Goal: Information Seeking & Learning: Learn about a topic

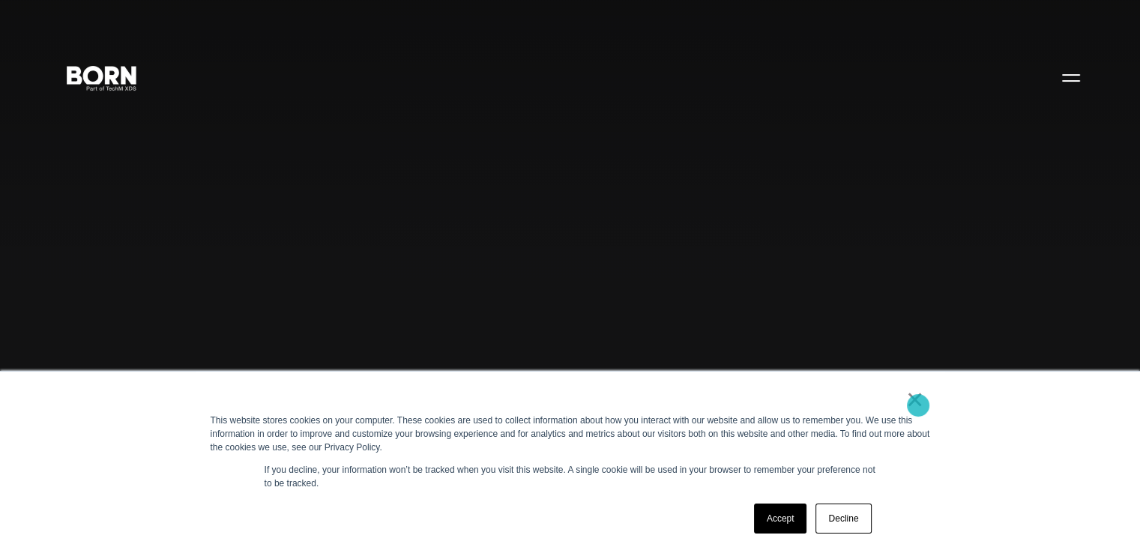
click at [918, 406] on link "×" at bounding box center [915, 399] width 18 height 13
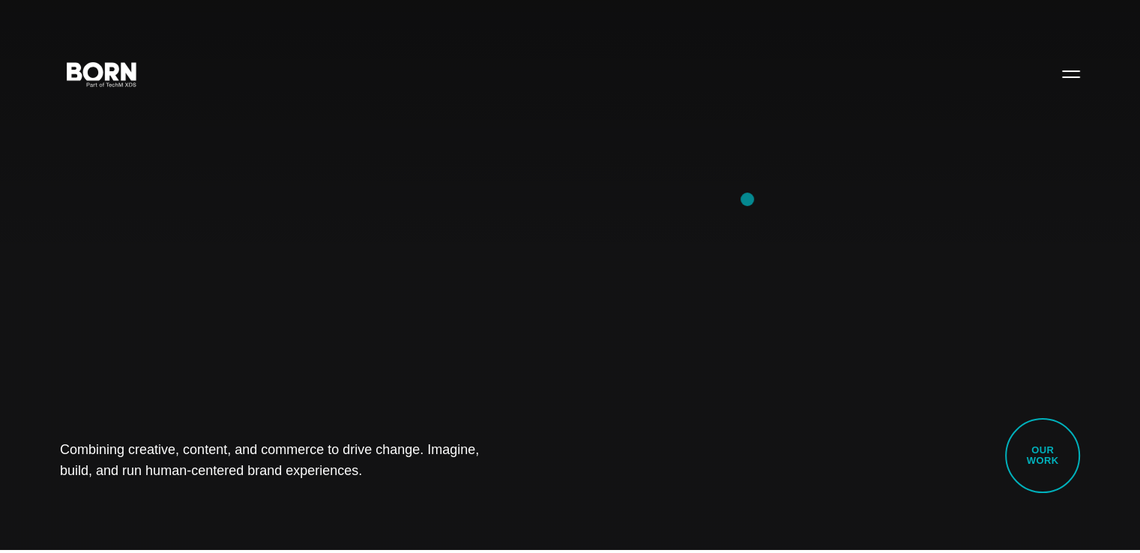
scroll to position [75, 0]
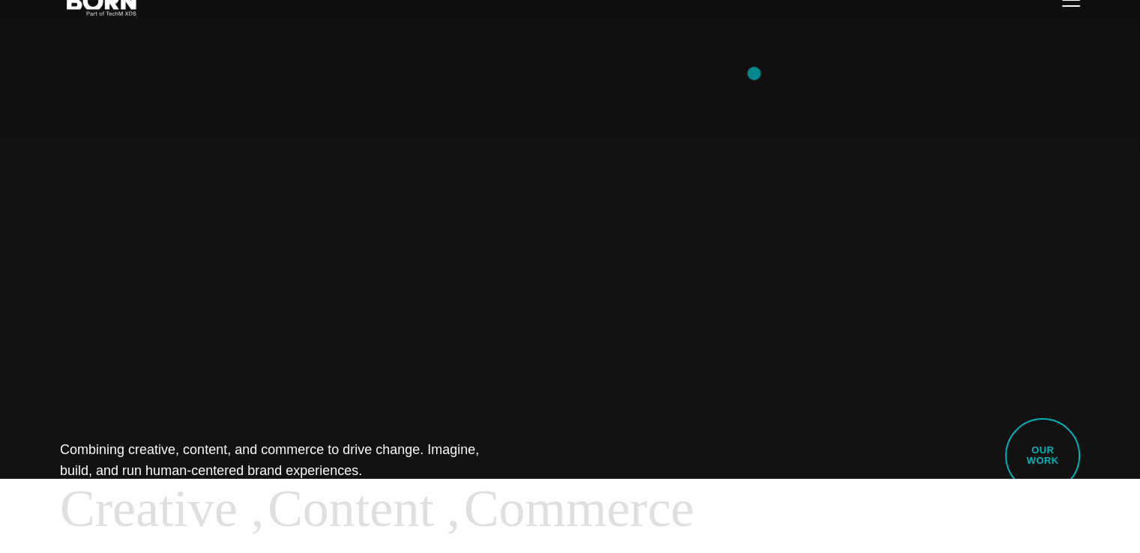
click at [754, 73] on div "Combining creative, content, and commerce to drive change. Imagine, build, and …" at bounding box center [570, 276] width 1140 height 553
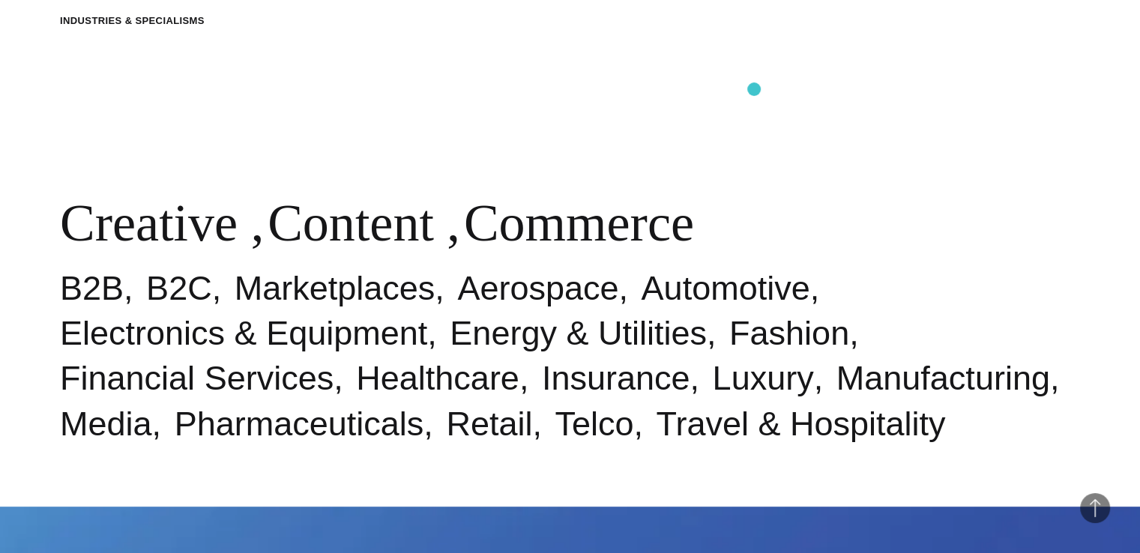
click at [754, 88] on div "Industries & Specialisms Creative , Content , Commerce B2B B2C Marketplaces Aer…" at bounding box center [570, 230] width 1140 height 553
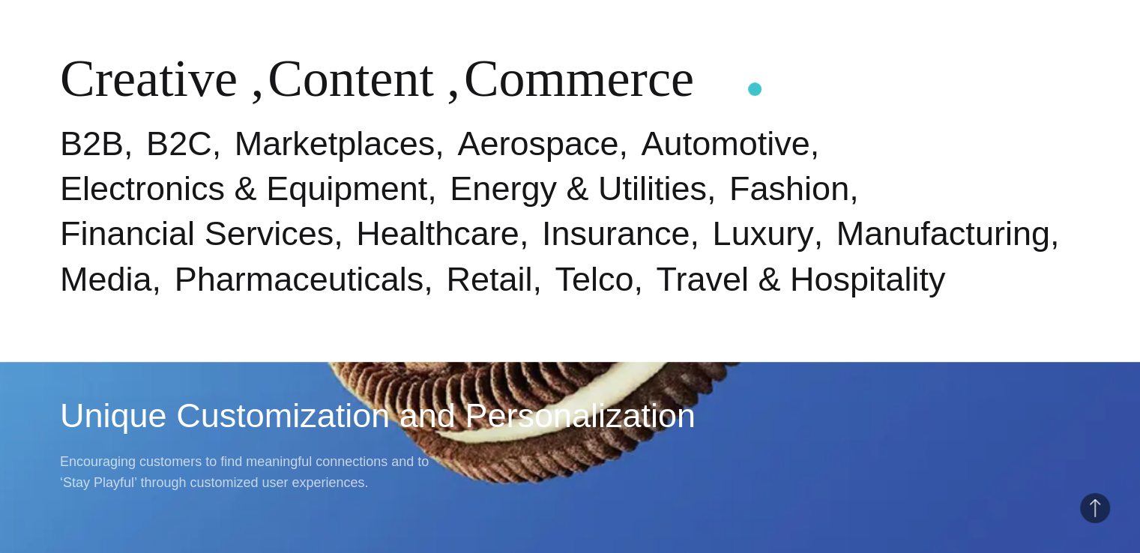
click at [755, 89] on div "Industries & Specialisms Creative , Content , Commerce B2B B2C Marketplaces Aer…" at bounding box center [570, 85] width 1140 height 553
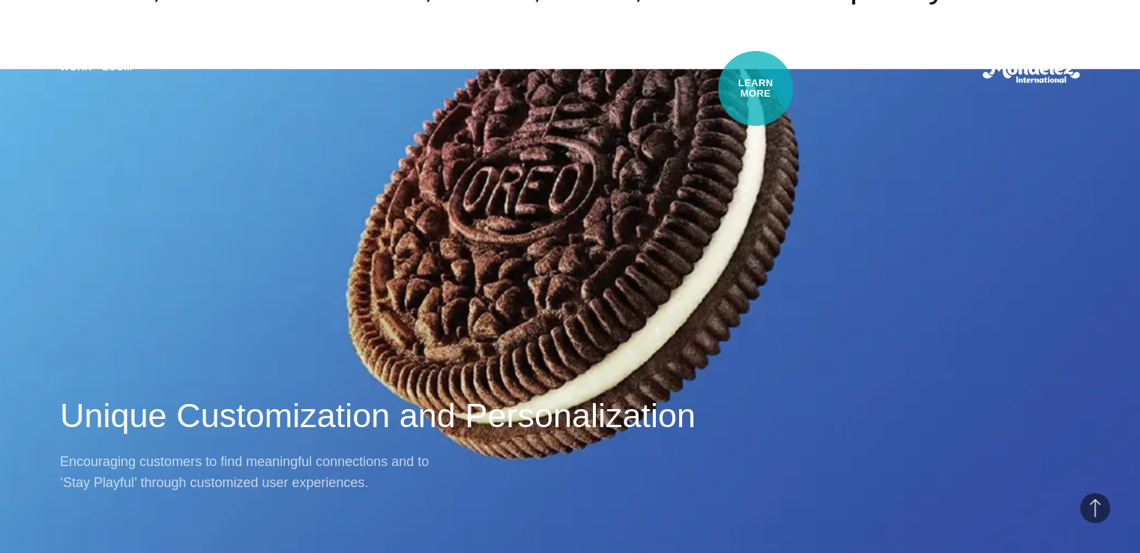
click at [756, 88] on div "Work・Ecom Unique Customization and Personalization Encouraging customers to fin…" at bounding box center [570, 276] width 1140 height 553
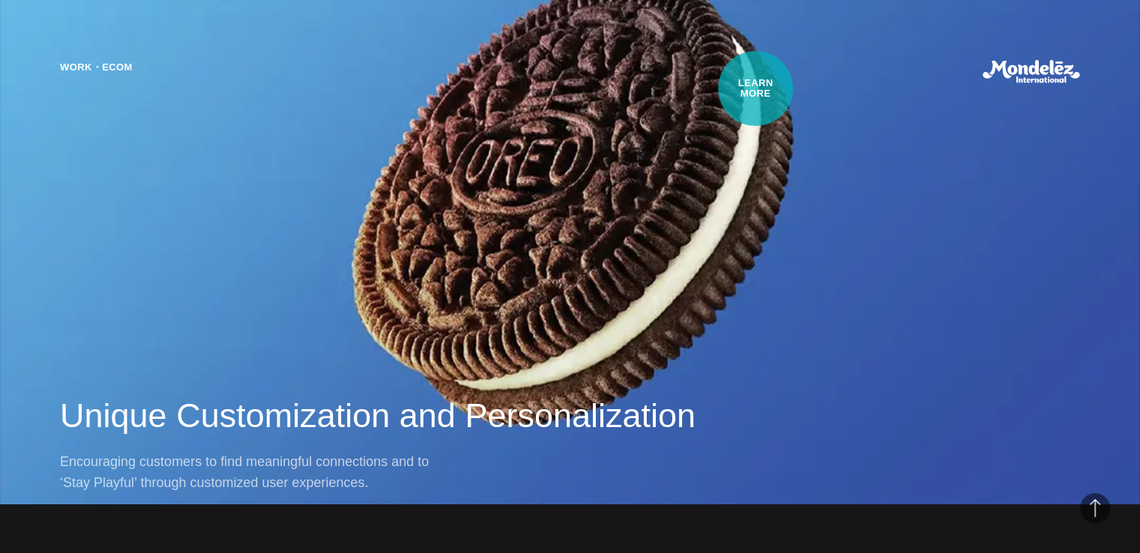
scroll to position [1424, 0]
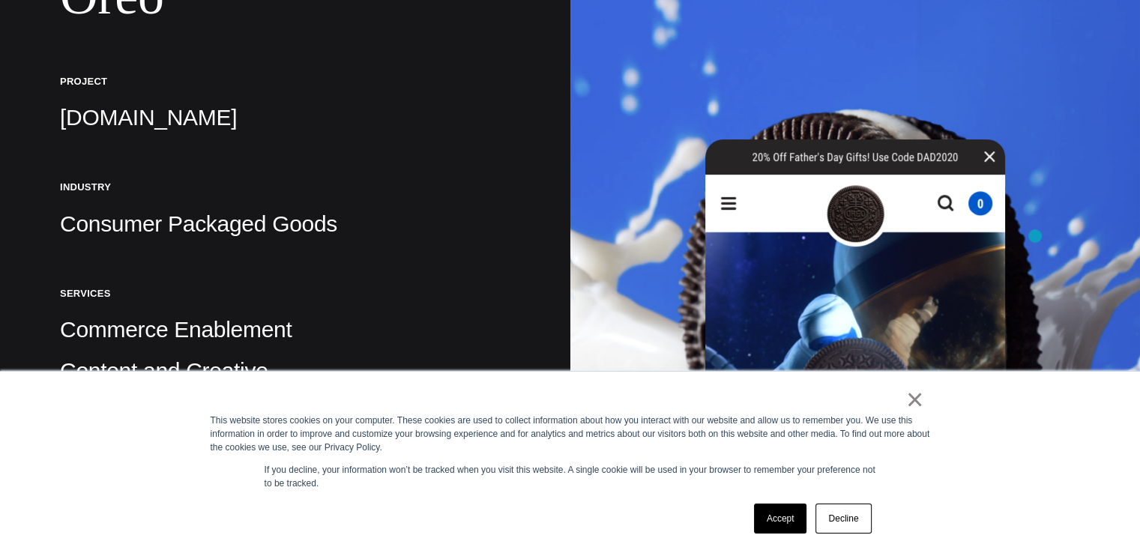
scroll to position [300, 0]
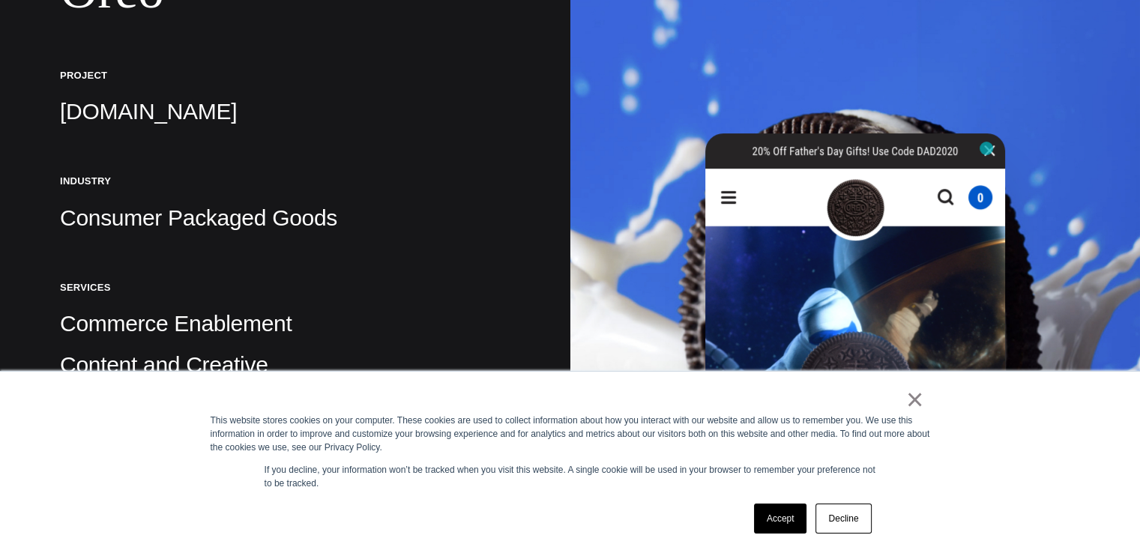
click at [987, 148] on img at bounding box center [855, 457] width 300 height 648
click at [993, 151] on img at bounding box center [855, 457] width 300 height 648
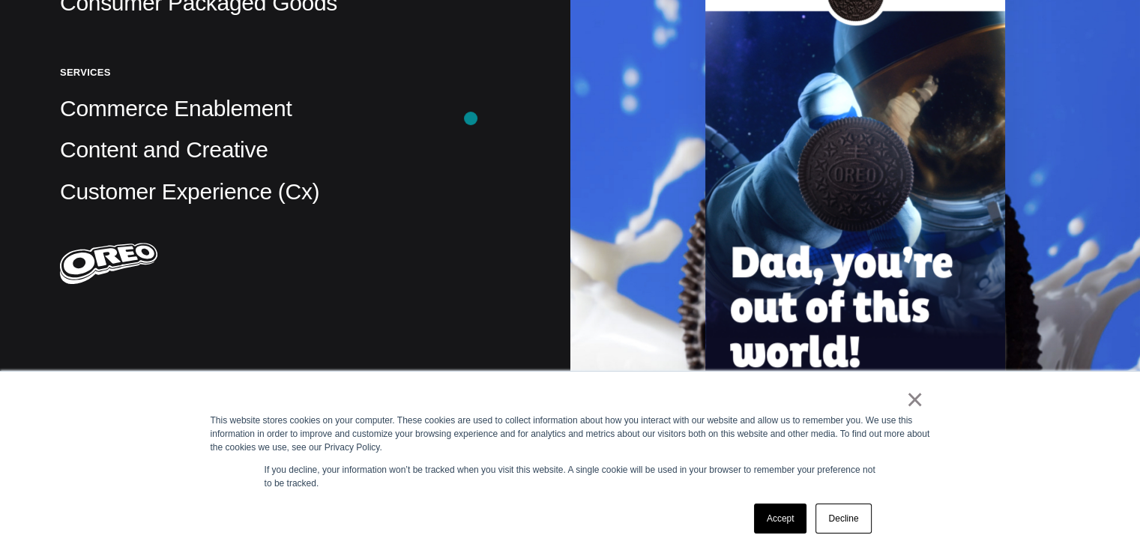
scroll to position [375, 0]
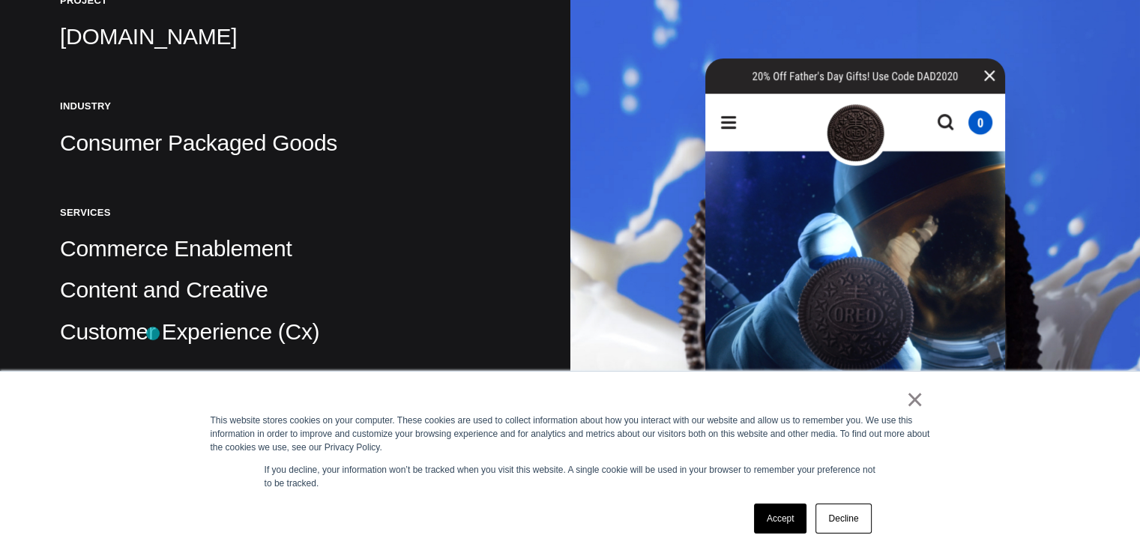
click at [153, 334] on p "Customer Experience (Cx)" at bounding box center [285, 332] width 451 height 30
click at [219, 341] on p "Customer Experience (Cx)" at bounding box center [285, 332] width 451 height 30
click at [148, 146] on p "Consumer Packaged Goods" at bounding box center [285, 143] width 451 height 30
click at [150, 151] on p "Consumer Packaged Goods" at bounding box center [285, 143] width 451 height 30
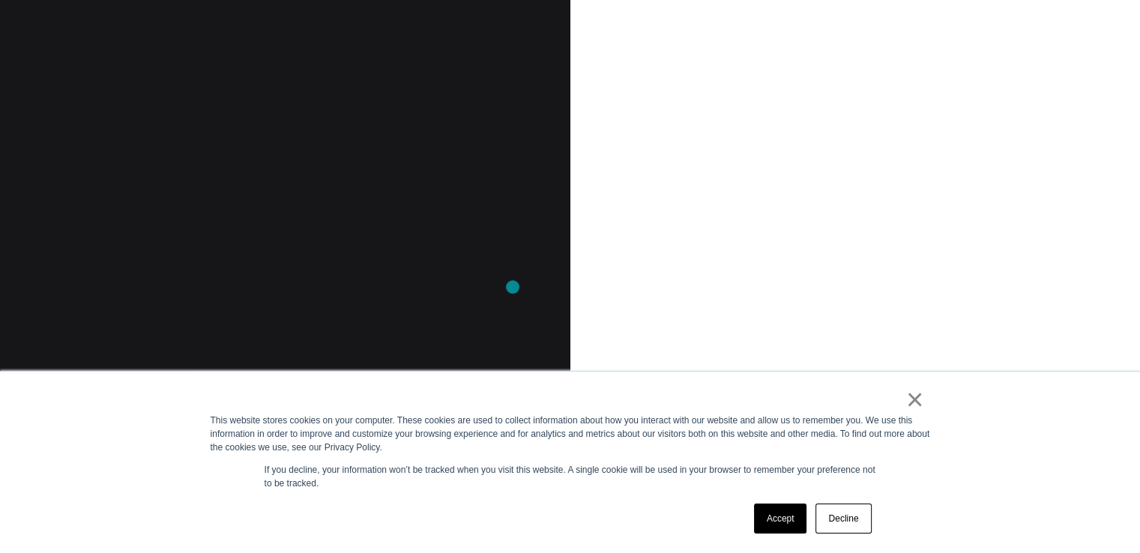
scroll to position [1199, 0]
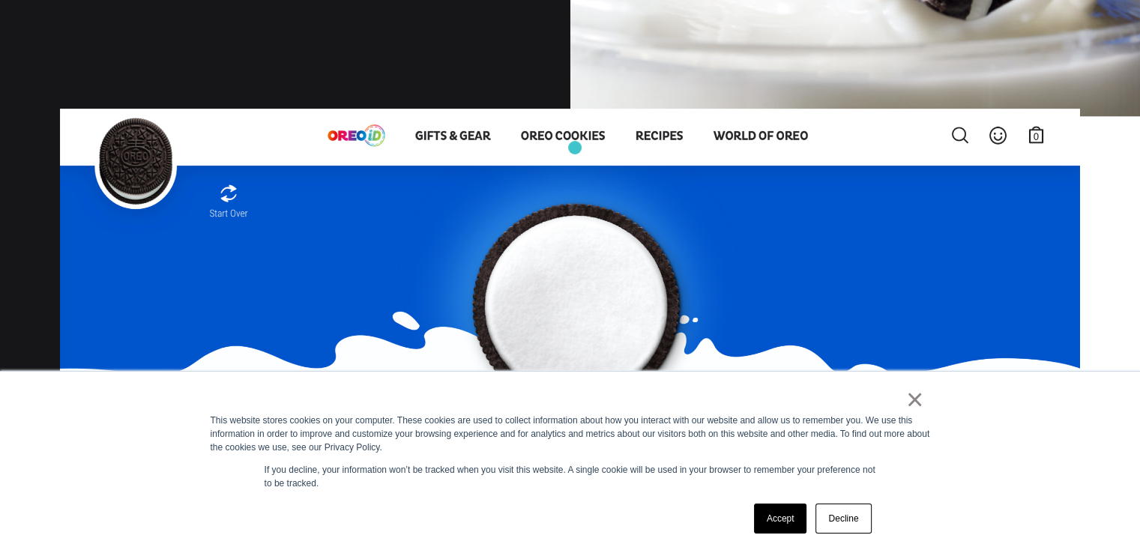
click at [575, 148] on img at bounding box center [570, 399] width 1020 height 581
click at [538, 148] on img at bounding box center [570, 399] width 1020 height 581
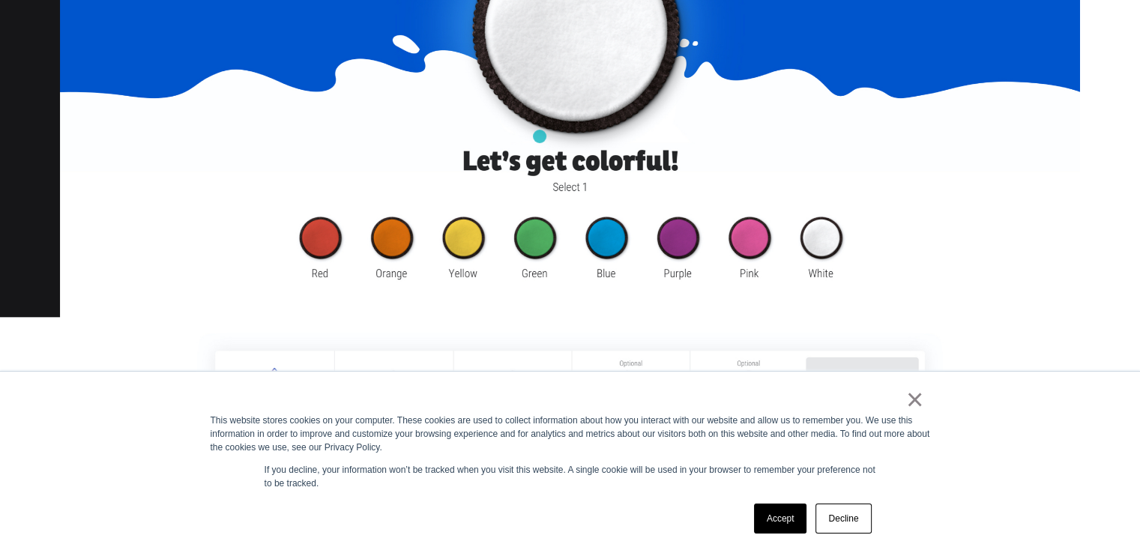
scroll to position [1649, 0]
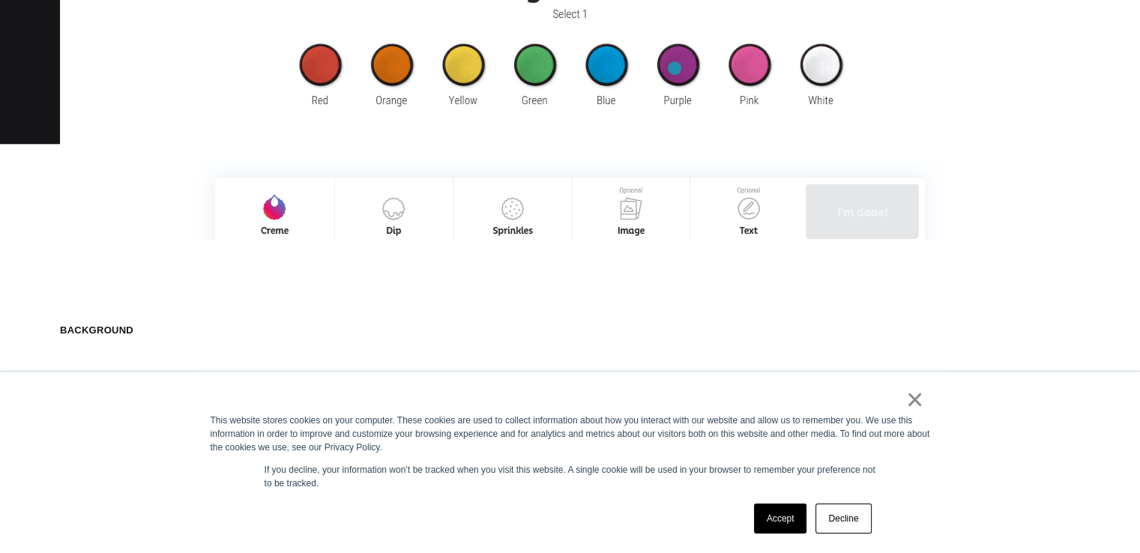
drag, startPoint x: 673, startPoint y: 71, endPoint x: 663, endPoint y: 74, distance: 10.2
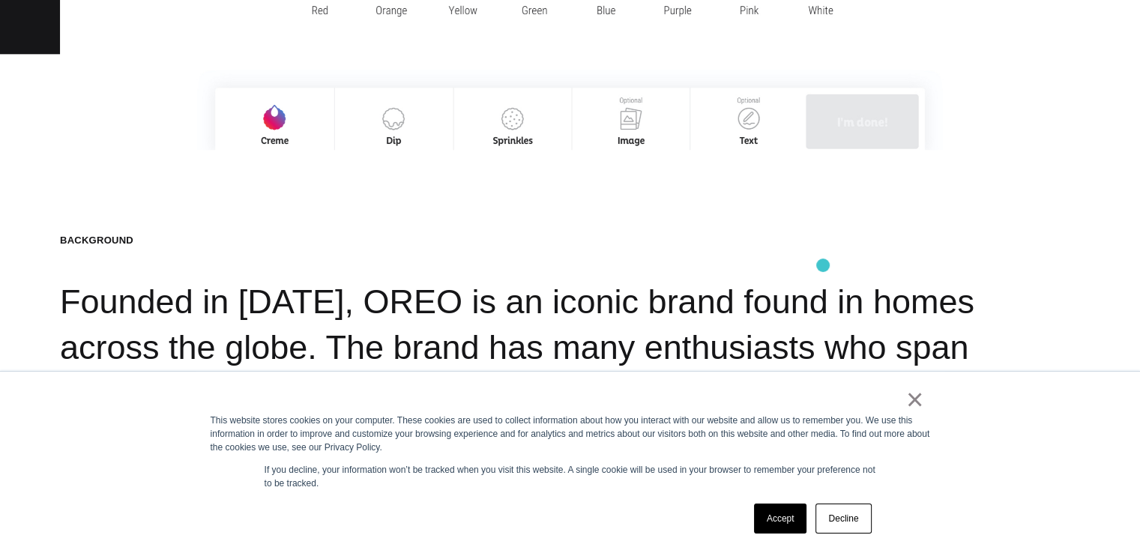
scroll to position [1799, 0]
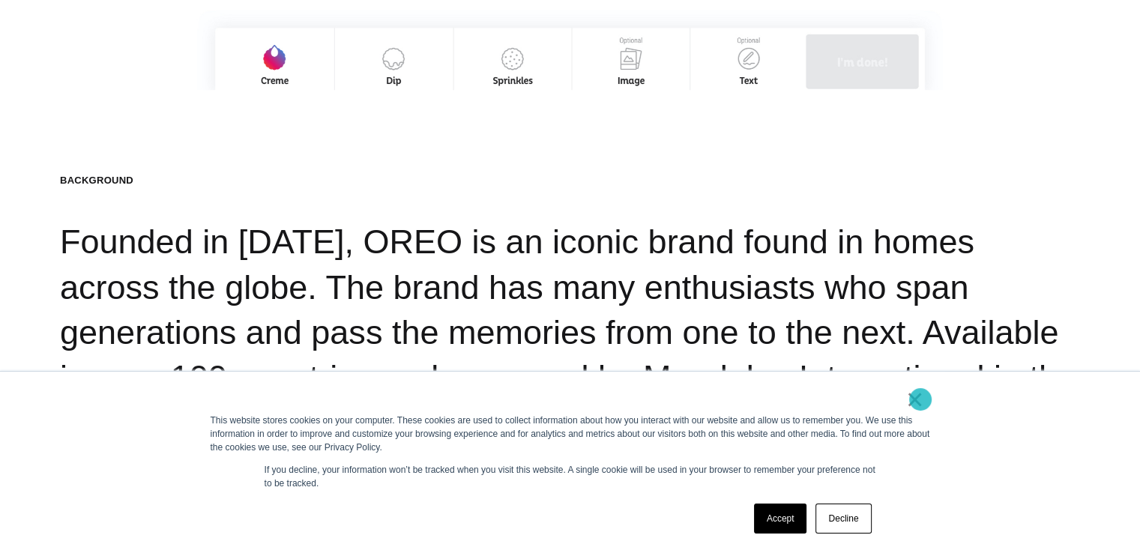
click at [921, 400] on link "×" at bounding box center [915, 399] width 18 height 13
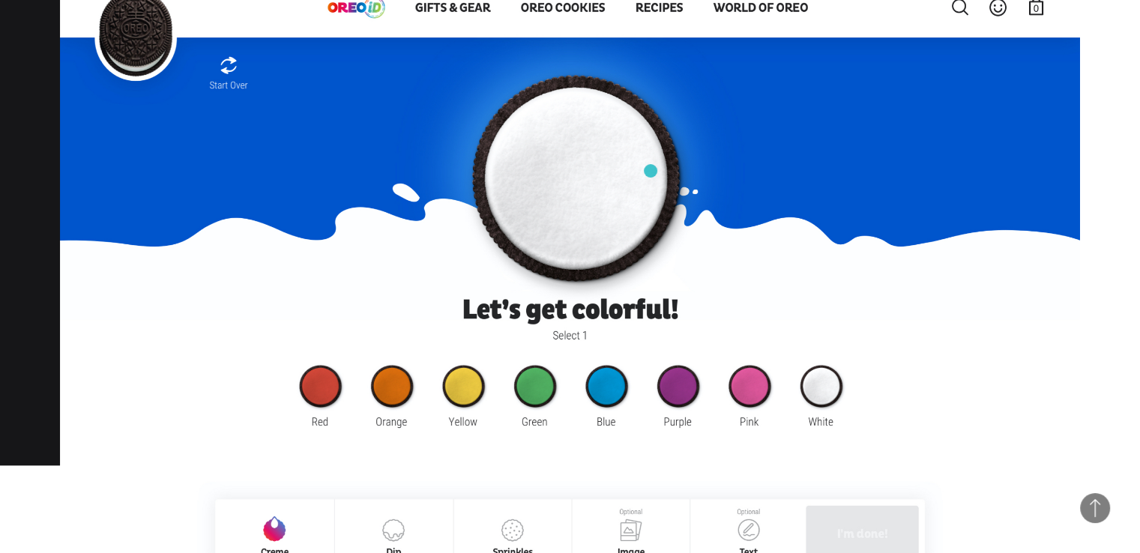
scroll to position [1349, 0]
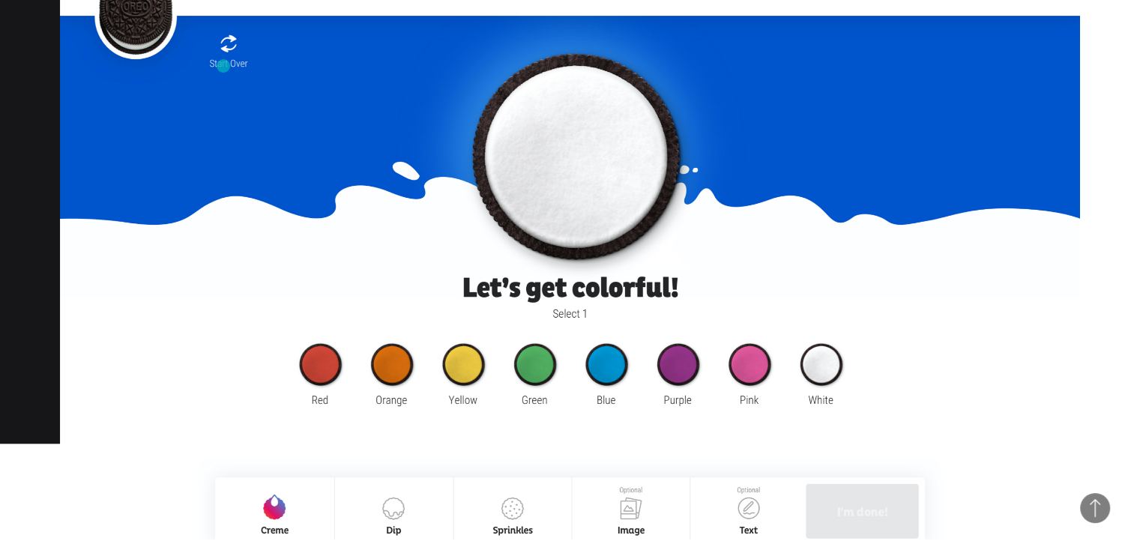
click at [223, 66] on img at bounding box center [570, 249] width 1020 height 581
click at [224, 64] on img at bounding box center [570, 249] width 1020 height 581
drag, startPoint x: 227, startPoint y: 58, endPoint x: 222, endPoint y: 64, distance: 8.5
click at [228, 59] on img at bounding box center [570, 249] width 1020 height 581
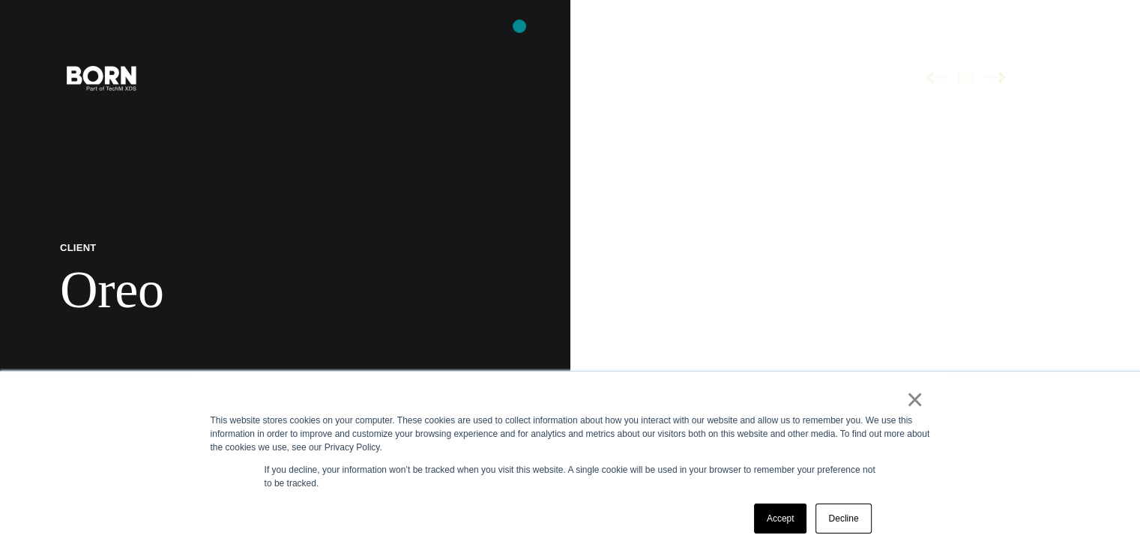
scroll to position [1349, 0]
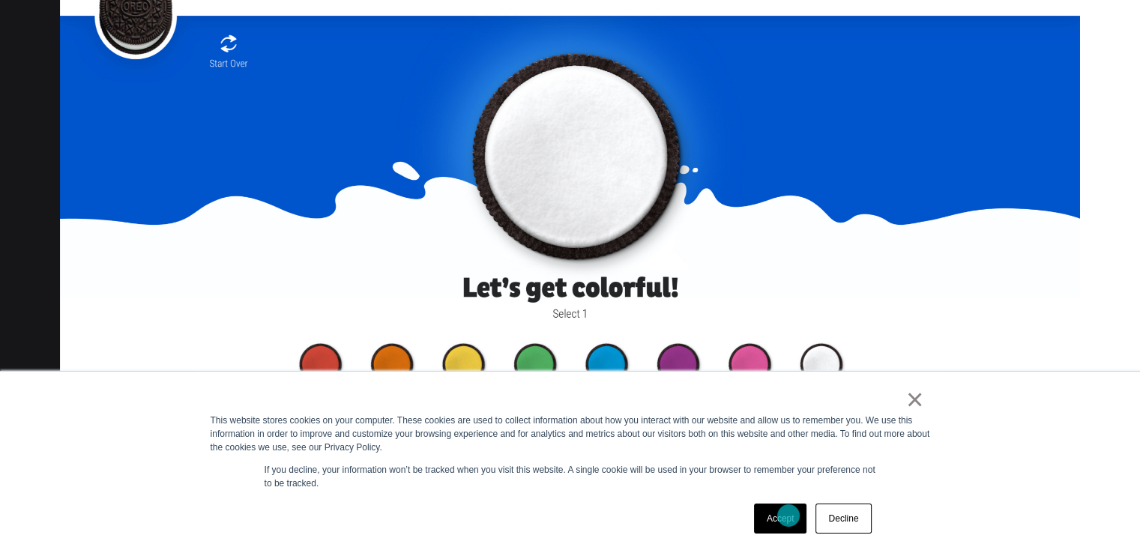
click at [789, 516] on link "Accept" at bounding box center [780, 519] width 53 height 30
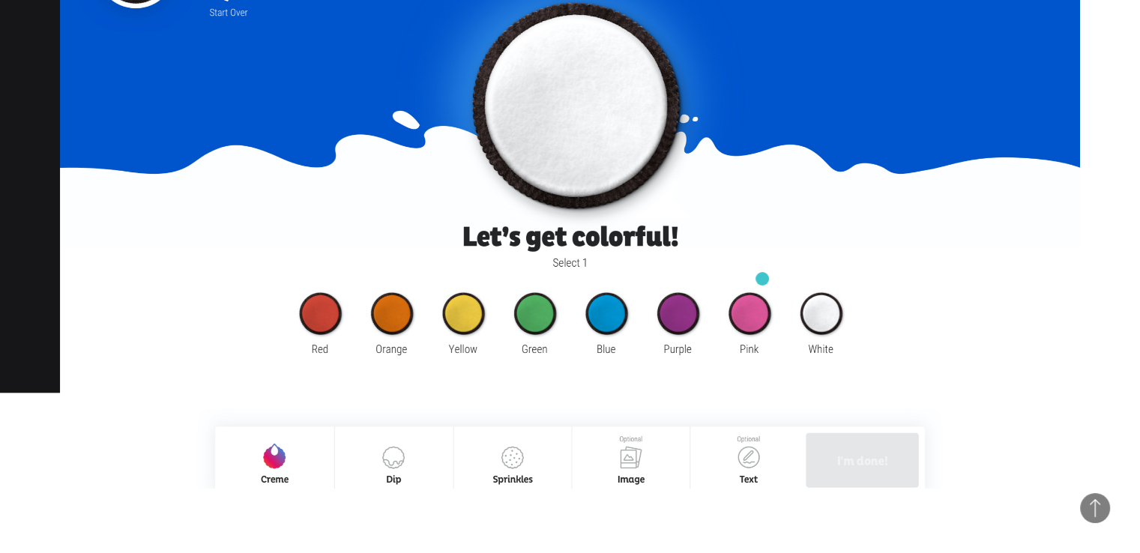
scroll to position [1424, 0]
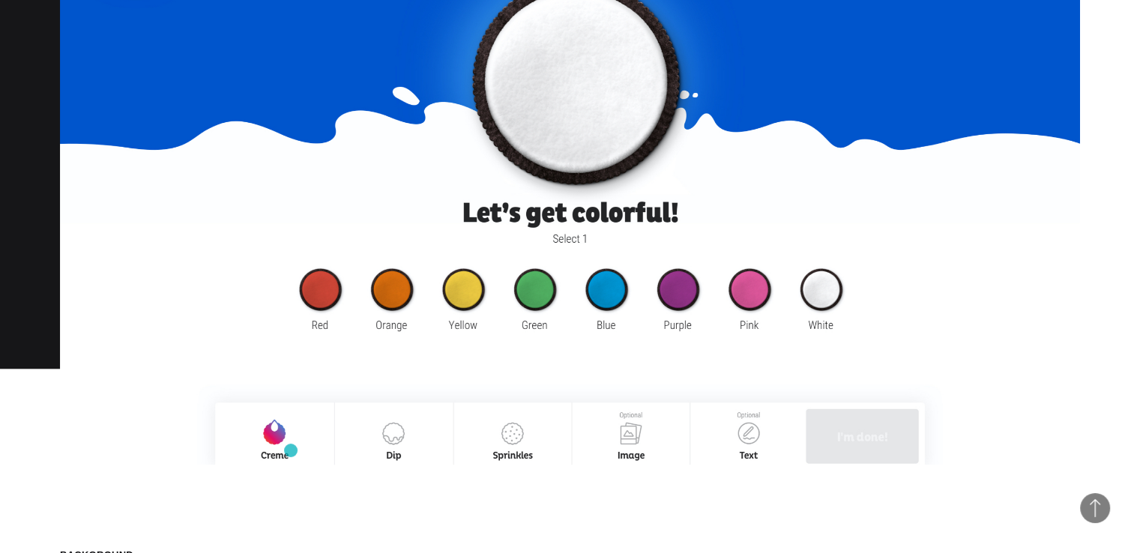
click at [291, 451] on img at bounding box center [570, 174] width 1020 height 581
click at [270, 444] on img at bounding box center [570, 174] width 1020 height 581
click at [272, 445] on img at bounding box center [570, 174] width 1020 height 581
click at [273, 445] on img at bounding box center [570, 174] width 1020 height 581
click at [873, 464] on img at bounding box center [570, 174] width 1020 height 581
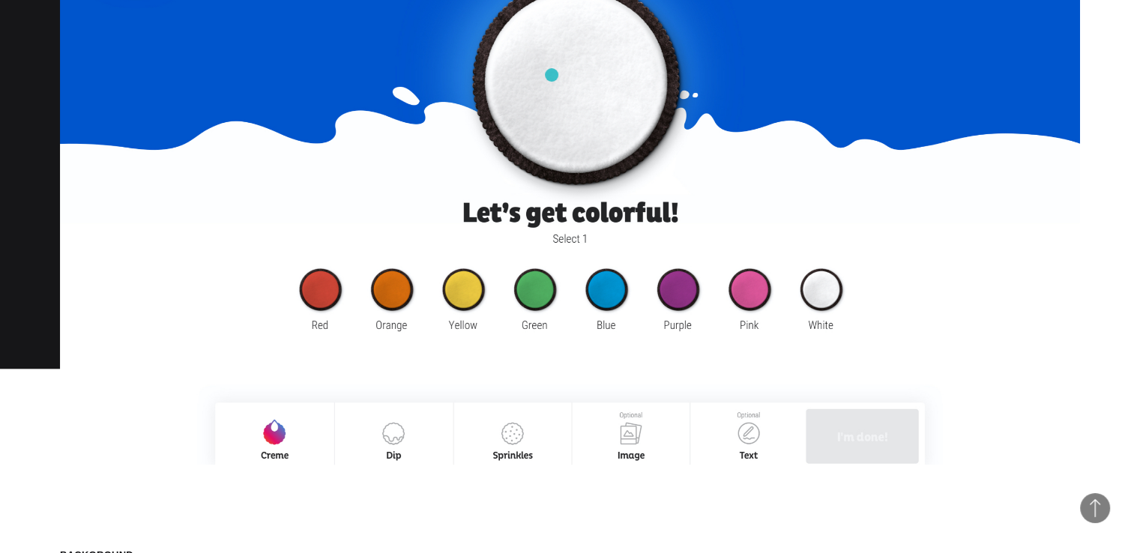
drag, startPoint x: 533, startPoint y: 311, endPoint x: 554, endPoint y: 85, distance: 227.4
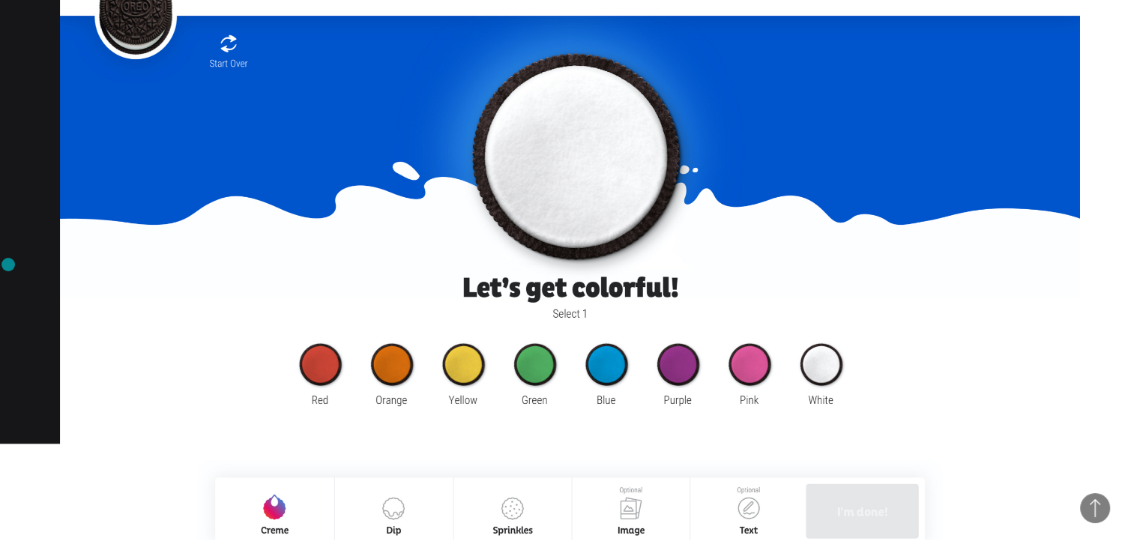
scroll to position [1274, 0]
